Goal: Task Accomplishment & Management: Manage account settings

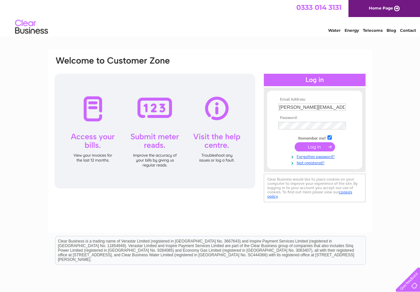
click at [312, 147] on input "submit" at bounding box center [314, 146] width 40 height 9
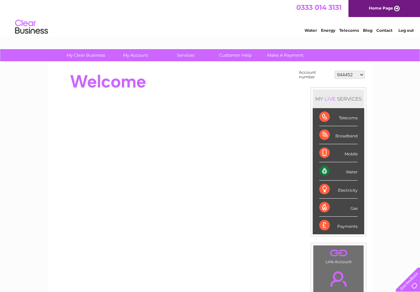
click at [334, 71] on select "944452 961163 965372 975764 30271425" at bounding box center [349, 75] width 30 height 8
select select "975764"
click option "975764" at bounding box center [0, 0] width 0 height 0
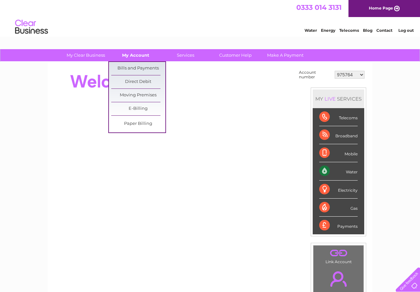
click at [132, 57] on link "My Account" at bounding box center [136, 55] width 54 height 12
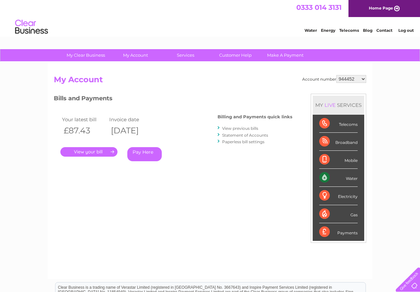
click at [336, 75] on select "944452 961163 965372 975764 30271425" at bounding box center [351, 79] width 30 height 8
select select "975764"
click option "975764" at bounding box center [0, 0] width 0 height 0
click at [87, 149] on link "." at bounding box center [88, 152] width 57 height 10
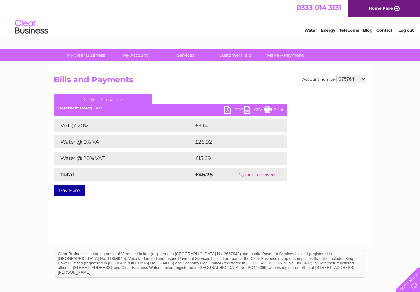
click at [227, 108] on link "PDF" at bounding box center [234, 111] width 20 height 10
click at [393, 8] on link "Home Page" at bounding box center [383, 8] width 71 height 17
